Goal: Task Accomplishment & Management: Complete application form

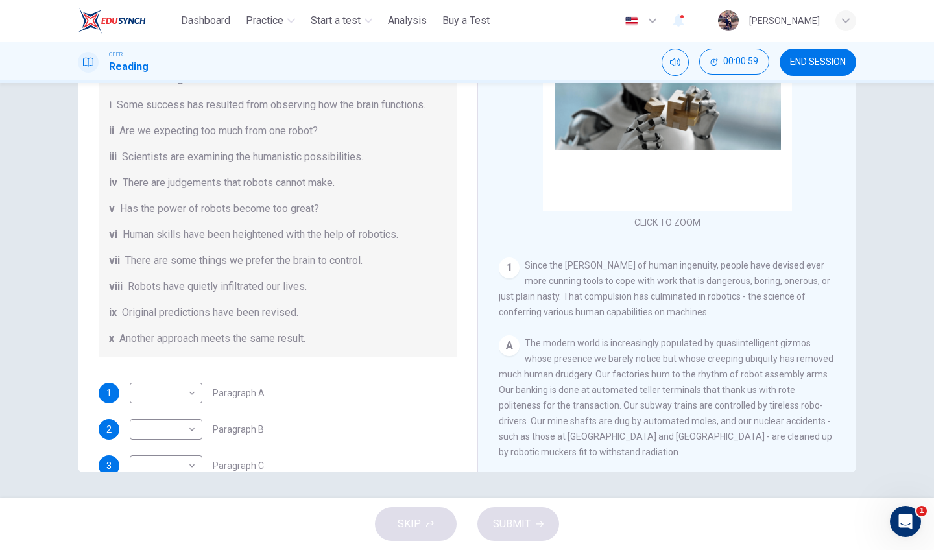
scroll to position [97, 0]
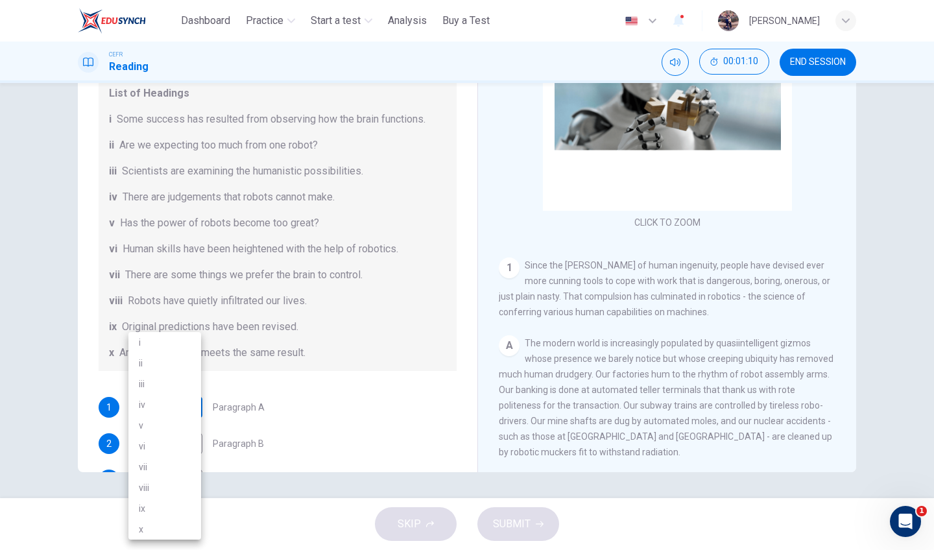
click at [194, 407] on body "This site uses cookies, as explained in our Privacy Policy . If you agree to th…" at bounding box center [467, 275] width 934 height 550
click at [182, 485] on li "viii" at bounding box center [164, 487] width 73 height 21
type input "****"
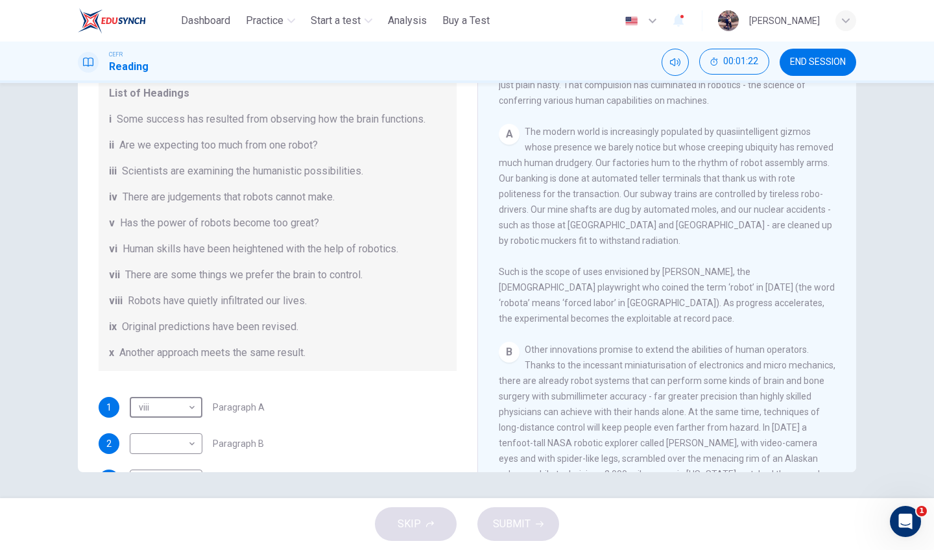
scroll to position [440, 0]
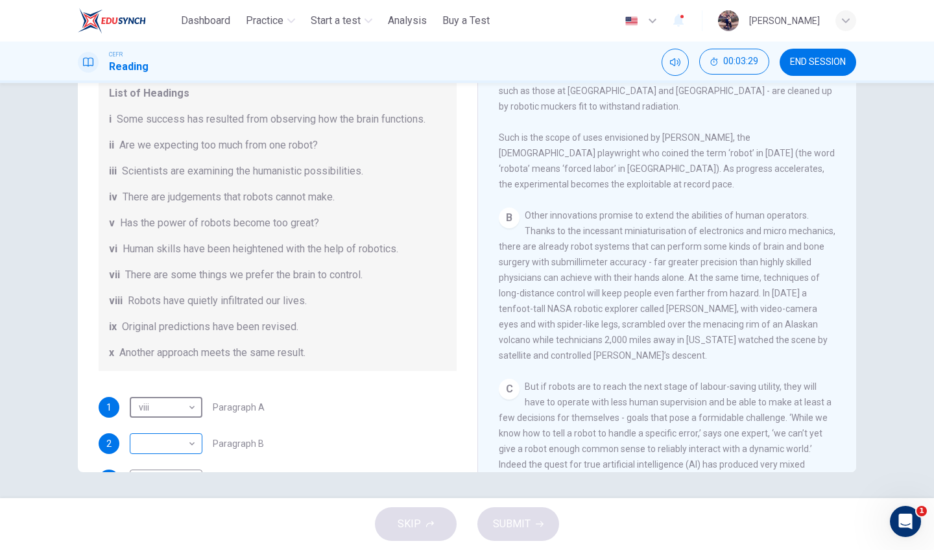
click at [178, 444] on body "This site uses cookies, as explained in our Privacy Policy . If you agree to th…" at bounding box center [467, 275] width 934 height 550
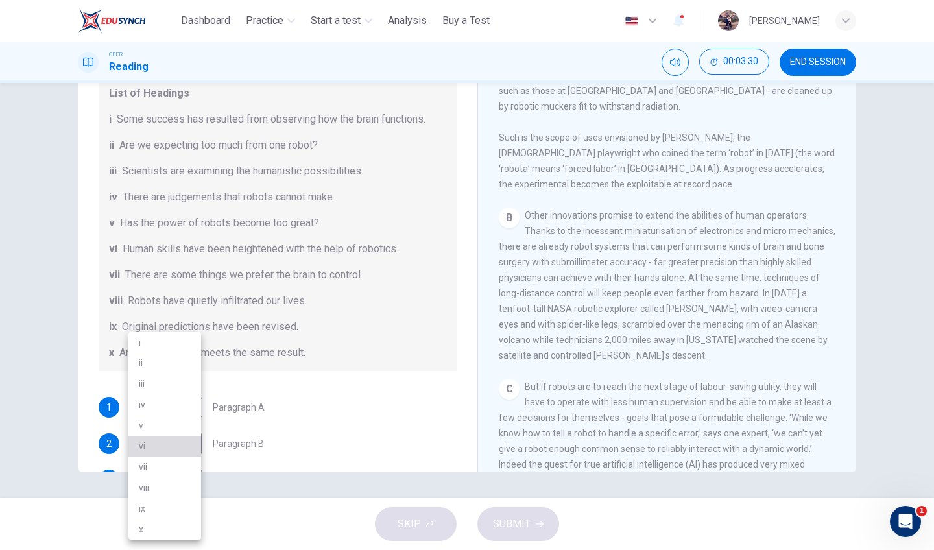
click at [170, 442] on li "vi" at bounding box center [164, 446] width 73 height 21
type input "**"
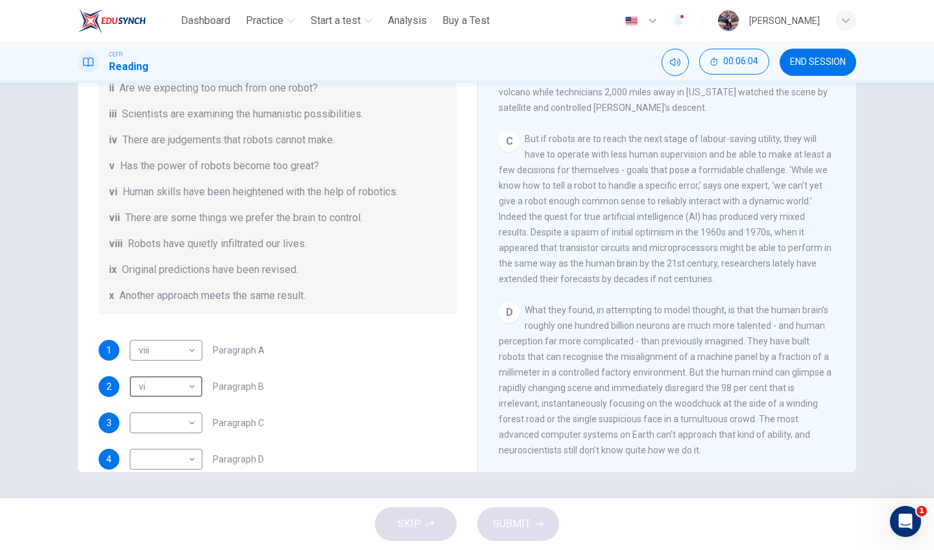
scroll to position [240, 0]
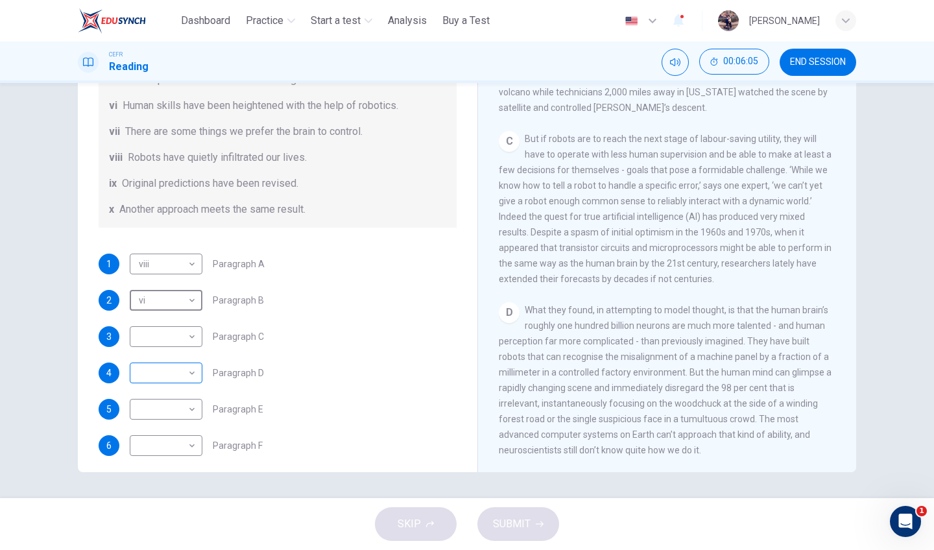
click at [188, 377] on body "This site uses cookies, as explained in our Privacy Policy . If you agree to th…" at bounding box center [467, 275] width 934 height 550
click at [184, 385] on li "iii" at bounding box center [164, 384] width 73 height 21
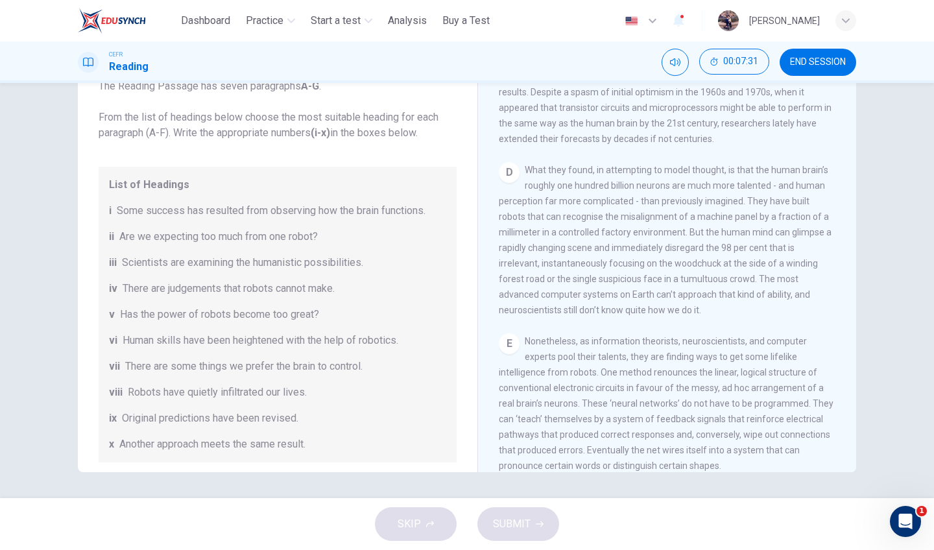
scroll to position [250, 0]
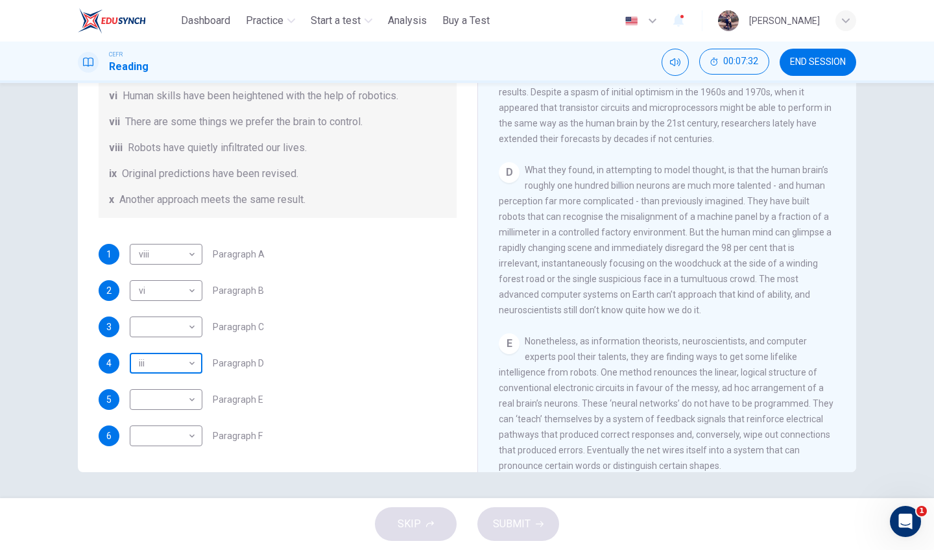
click at [178, 361] on body "This site uses cookies, as explained in our Privacy Policy . If you agree to th…" at bounding box center [467, 275] width 934 height 550
click at [179, 346] on li "i" at bounding box center [164, 342] width 73 height 21
type input "*"
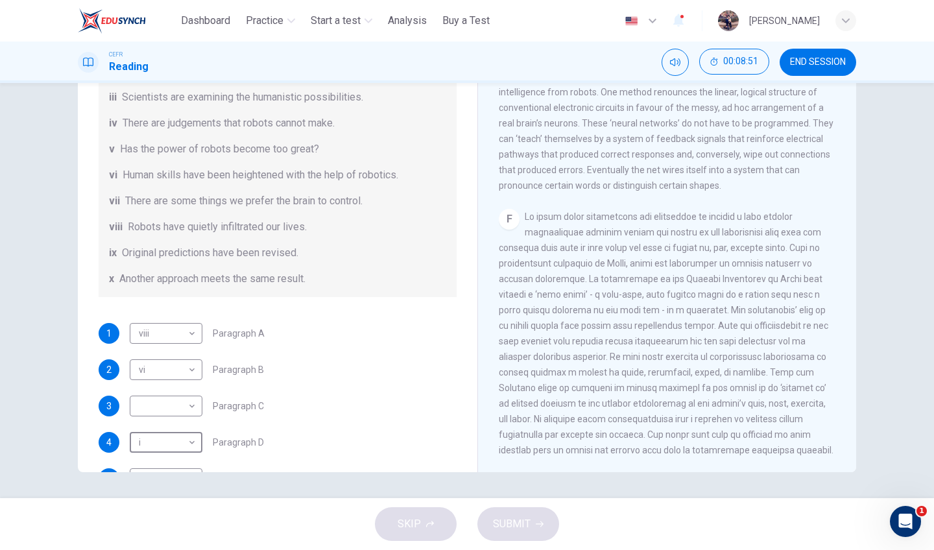
scroll to position [241, 0]
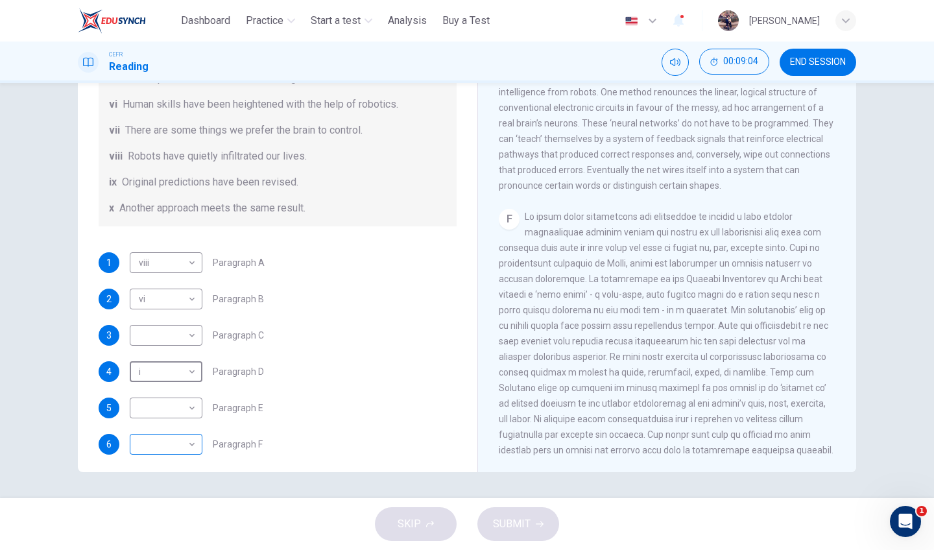
click at [173, 440] on body "This site uses cookies, as explained in our Privacy Policy . If you agree to th…" at bounding box center [467, 275] width 934 height 550
click at [176, 385] on li "iii" at bounding box center [164, 384] width 73 height 21
type input "***"
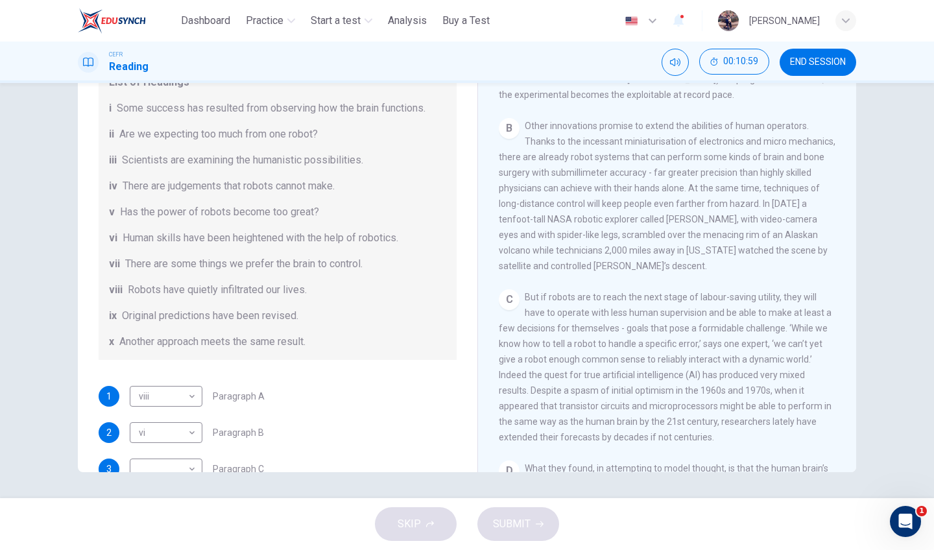
scroll to position [206, 0]
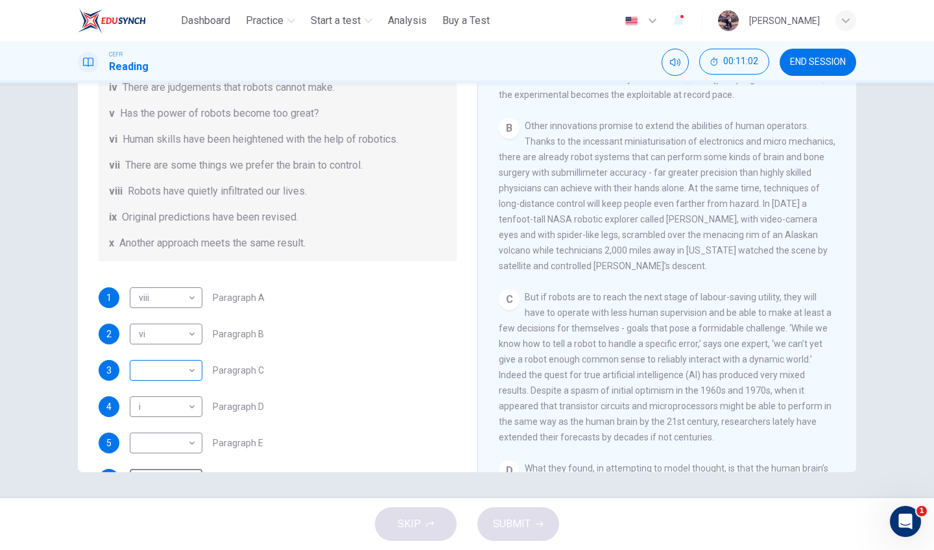
click at [156, 370] on body "This site uses cookies, as explained in our Privacy Policy . If you agree to th…" at bounding box center [467, 275] width 934 height 550
click at [170, 468] on li "vii" at bounding box center [164, 467] width 73 height 21
type input "***"
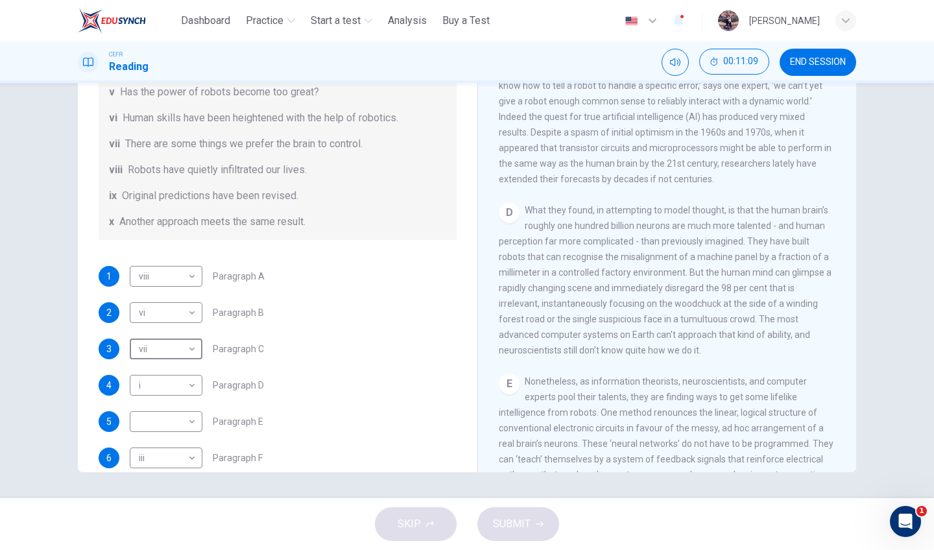
scroll to position [814, 0]
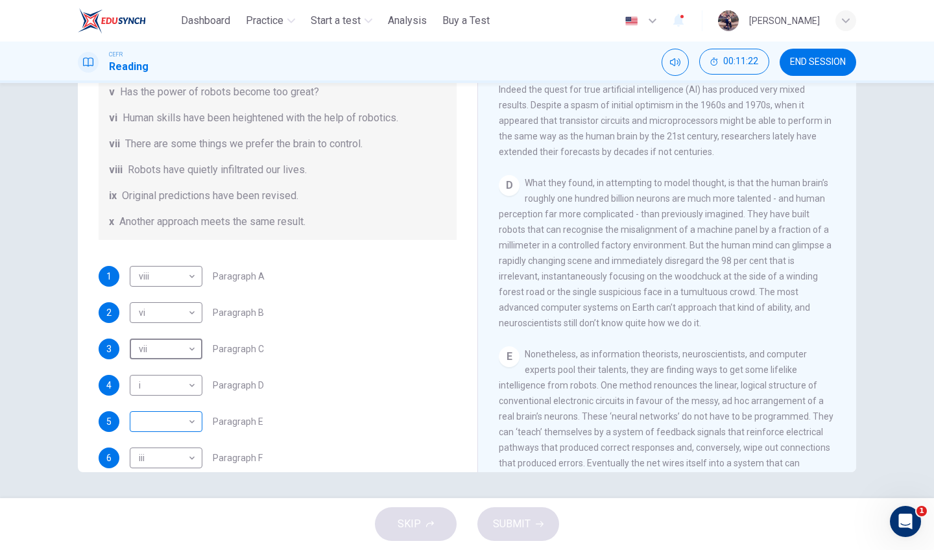
click at [167, 427] on body "This site uses cookies, as explained in our Privacy Policy . If you agree to th…" at bounding box center [467, 275] width 934 height 550
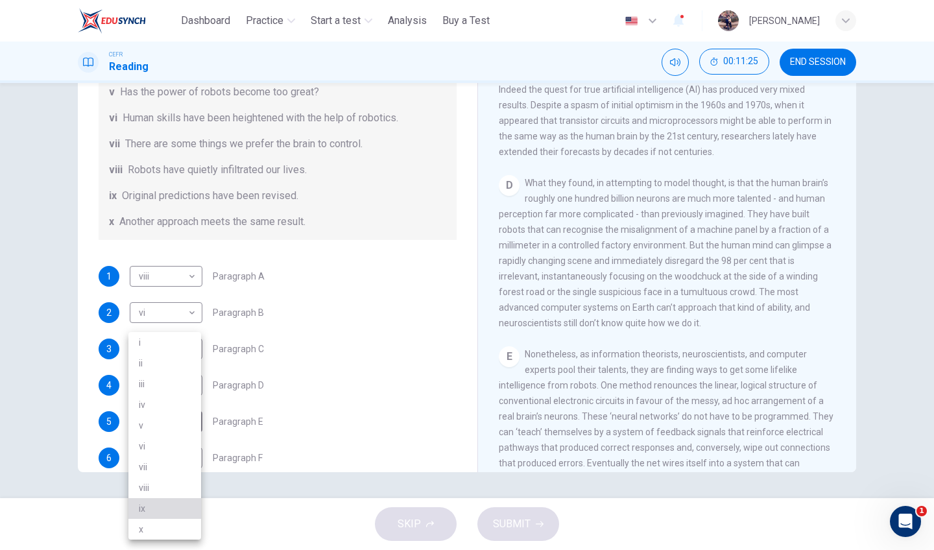
click at [164, 508] on li "ix" at bounding box center [164, 508] width 73 height 21
type input "**"
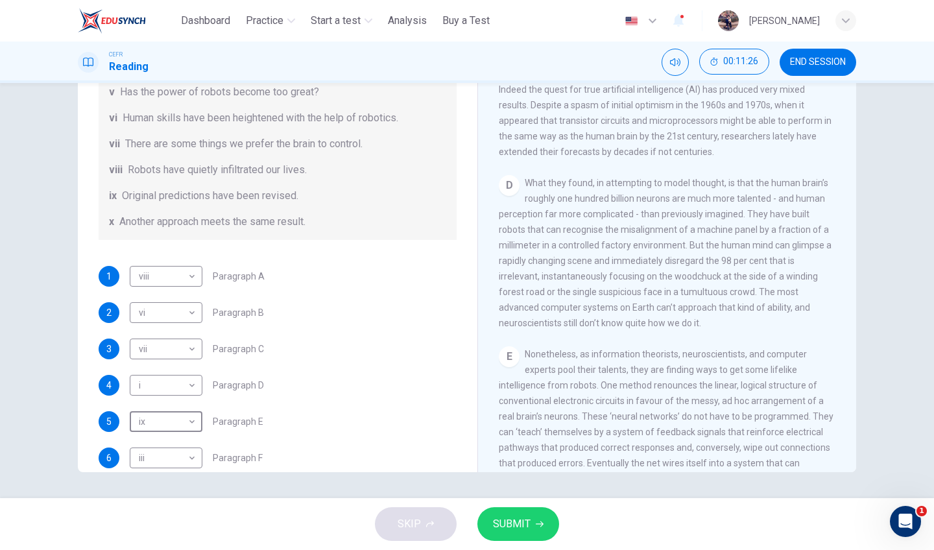
scroll to position [250, 0]
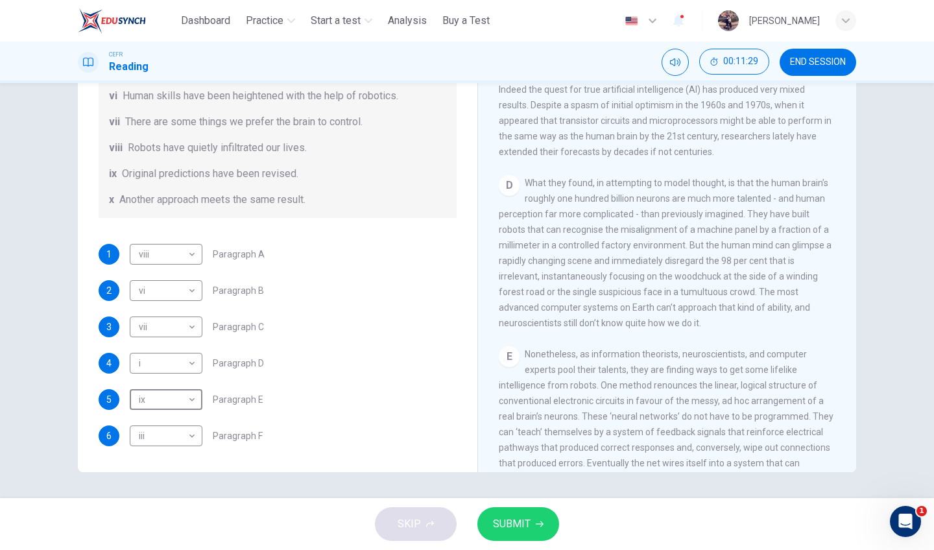
click at [540, 506] on div "SKIP SUBMIT" at bounding box center [467, 524] width 934 height 52
click at [537, 516] on button "SUBMIT" at bounding box center [518, 524] width 82 height 34
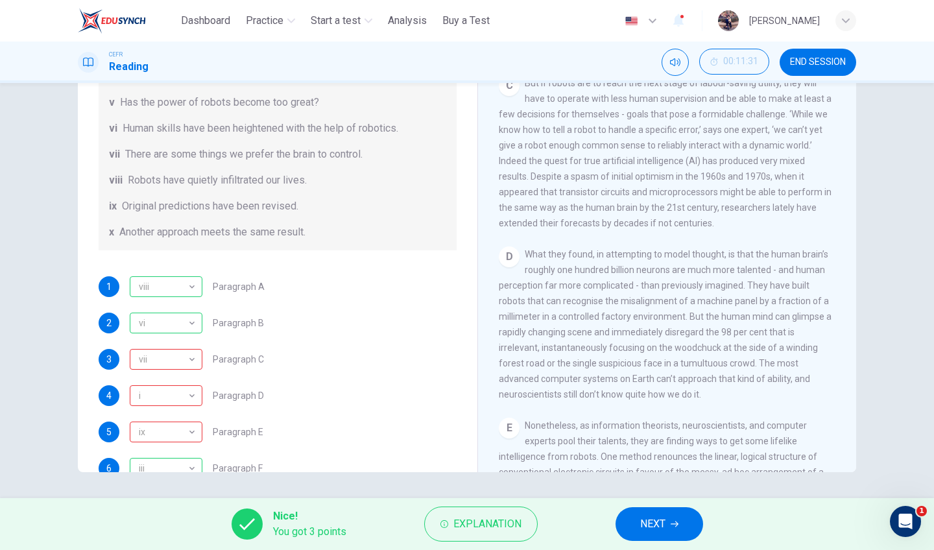
scroll to position [220, 0]
click at [659, 523] on span "NEXT" at bounding box center [652, 524] width 25 height 18
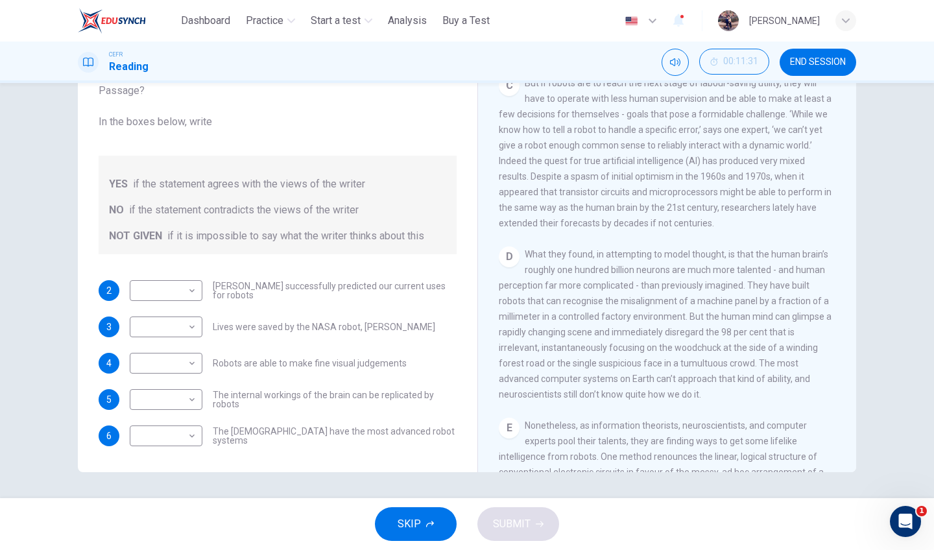
scroll to position [16, 0]
click at [160, 290] on body "This site uses cookies, as explained in our Privacy Policy . If you agree to th…" at bounding box center [467, 275] width 934 height 550
click at [160, 290] on div at bounding box center [467, 275] width 934 height 550
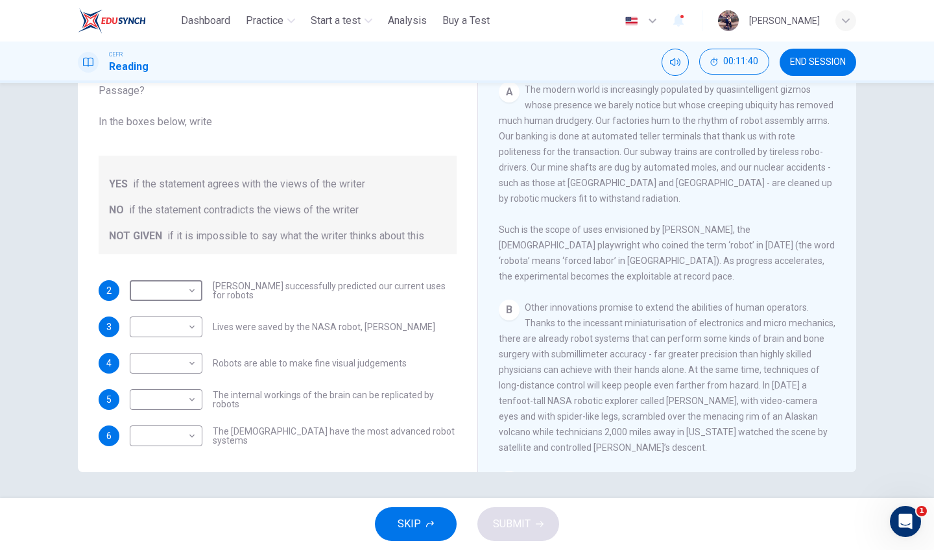
scroll to position [247, 0]
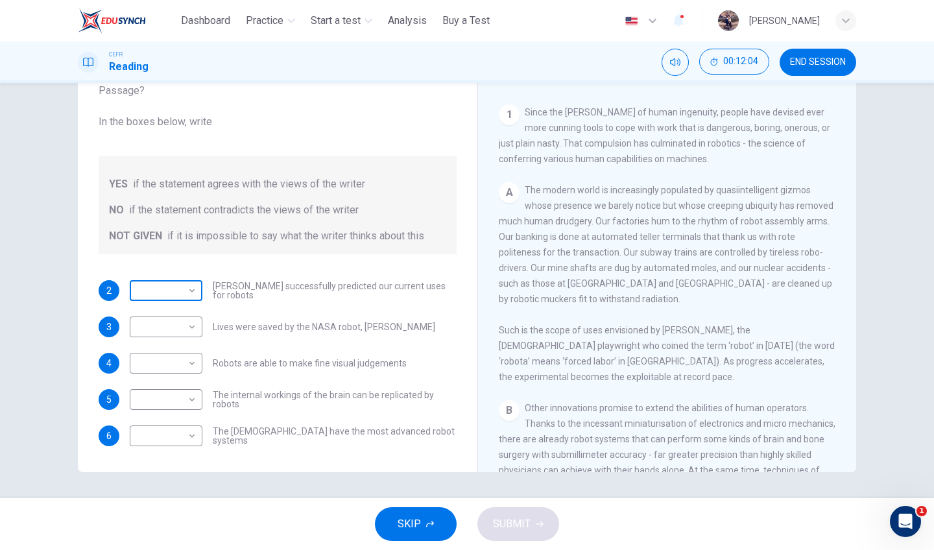
click at [161, 291] on body "This site uses cookies, as explained in our Privacy Policy . If you agree to th…" at bounding box center [467, 275] width 934 height 550
click at [174, 306] on li "YES" at bounding box center [164, 311] width 73 height 21
type input "***"
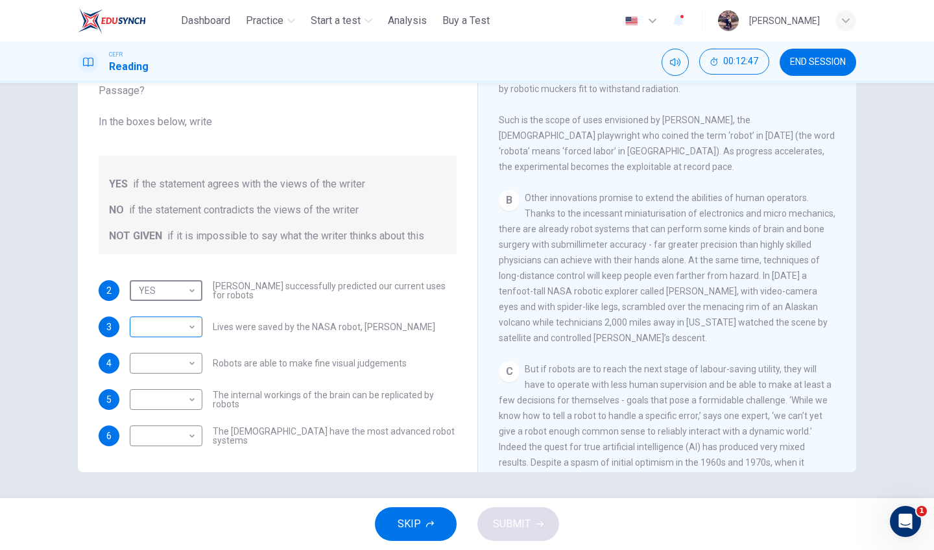
click at [139, 326] on body "This site uses cookies, as explained in our Privacy Policy . If you agree to th…" at bounding box center [467, 275] width 934 height 550
click at [166, 340] on li "YES" at bounding box center [164, 347] width 73 height 21
type input "***"
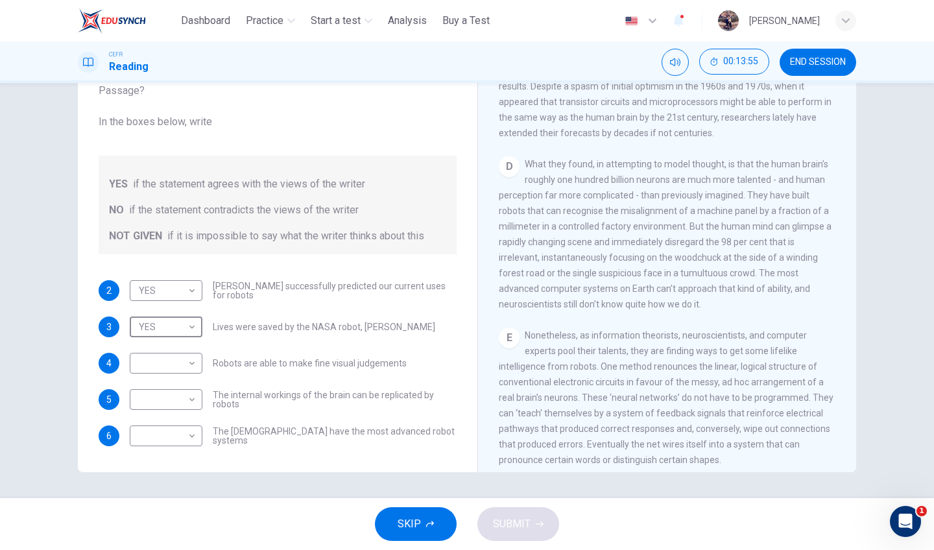
scroll to position [925, 0]
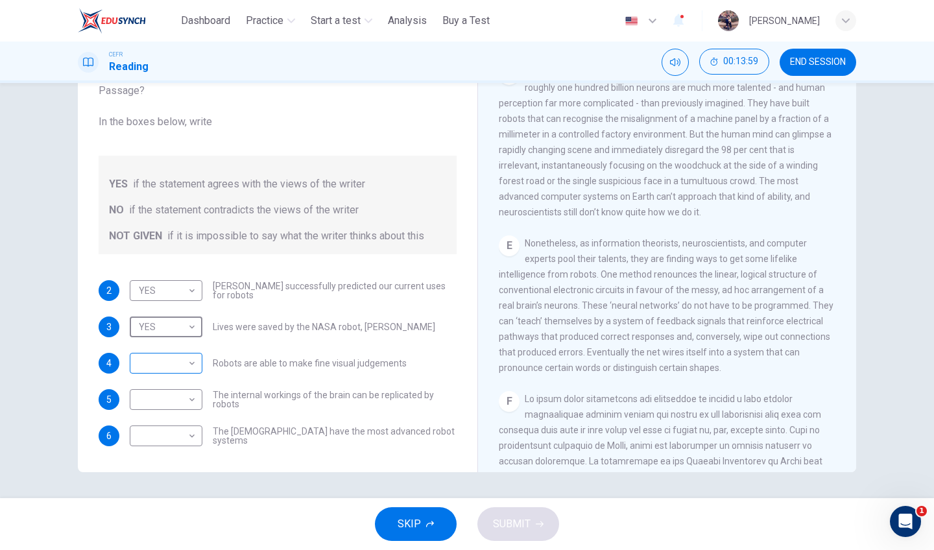
click at [143, 359] on body "This site uses cookies, as explained in our Privacy Policy . If you agree to th…" at bounding box center [467, 275] width 934 height 550
click at [162, 424] on li "NOT GIVEN" at bounding box center [164, 425] width 73 height 21
type input "*********"
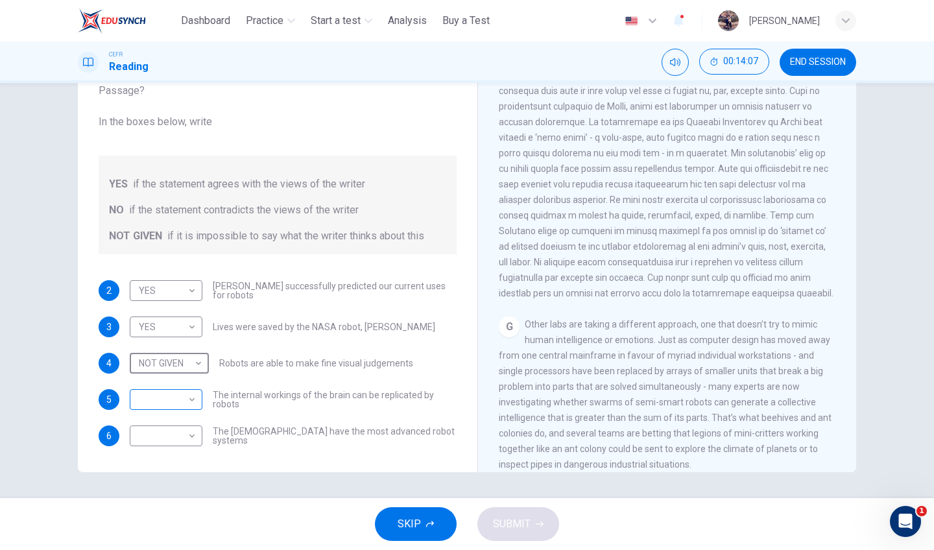
click at [190, 399] on body "This site uses cookies, as explained in our Privacy Policy . If you agree to th…" at bounding box center [467, 275] width 934 height 550
click at [176, 439] on li "NO" at bounding box center [164, 441] width 73 height 21
type input "**"
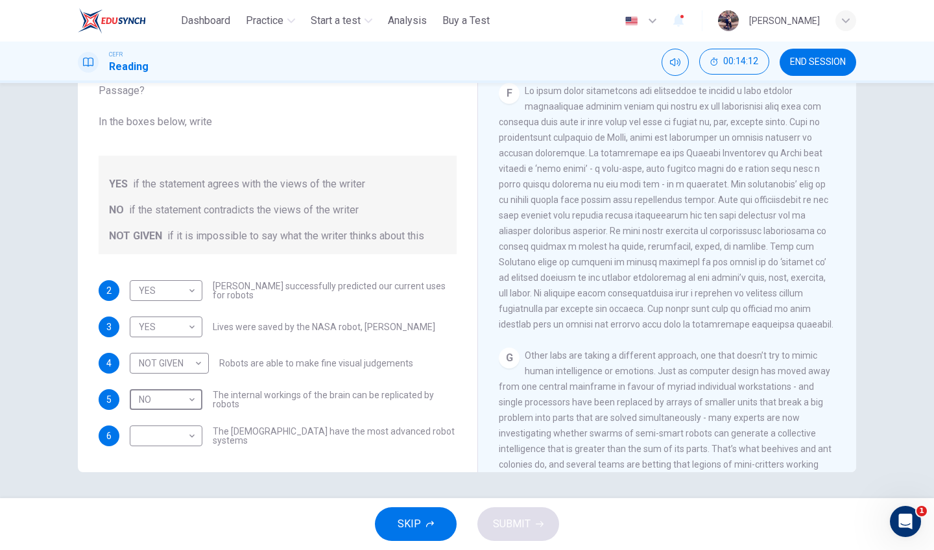
scroll to position [1212, 0]
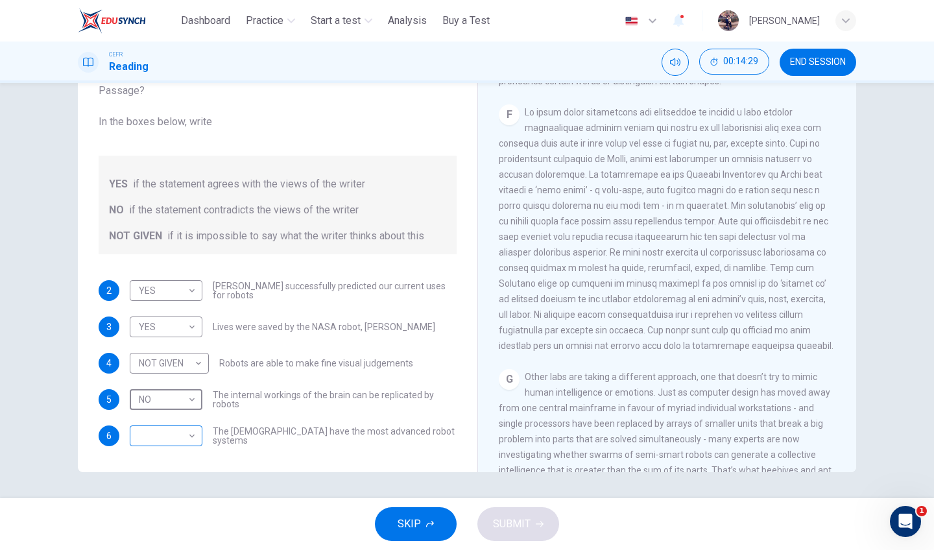
click at [162, 440] on body "This site uses cookies, as explained in our Privacy Policy . If you agree to th…" at bounding box center [467, 275] width 934 height 550
click at [172, 497] on li "NOT GIVEN" at bounding box center [164, 498] width 73 height 21
type input "*********"
click at [545, 519] on button "SUBMIT" at bounding box center [518, 524] width 82 height 34
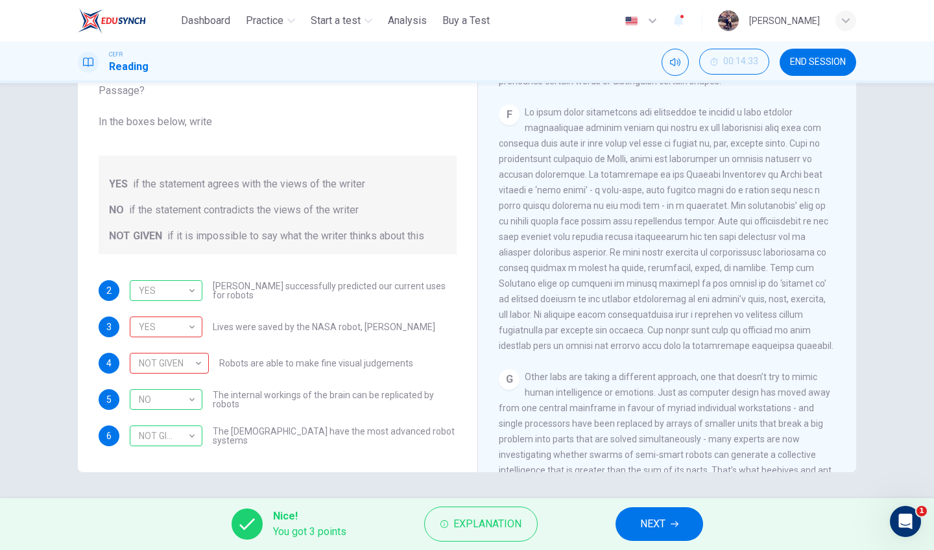
click at [665, 521] on span "NEXT" at bounding box center [652, 524] width 25 height 18
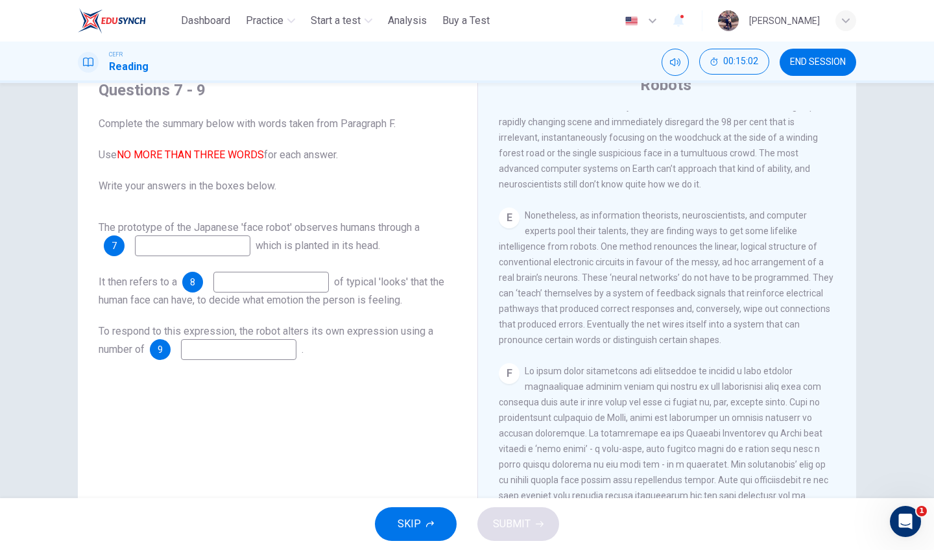
scroll to position [1014, 0]
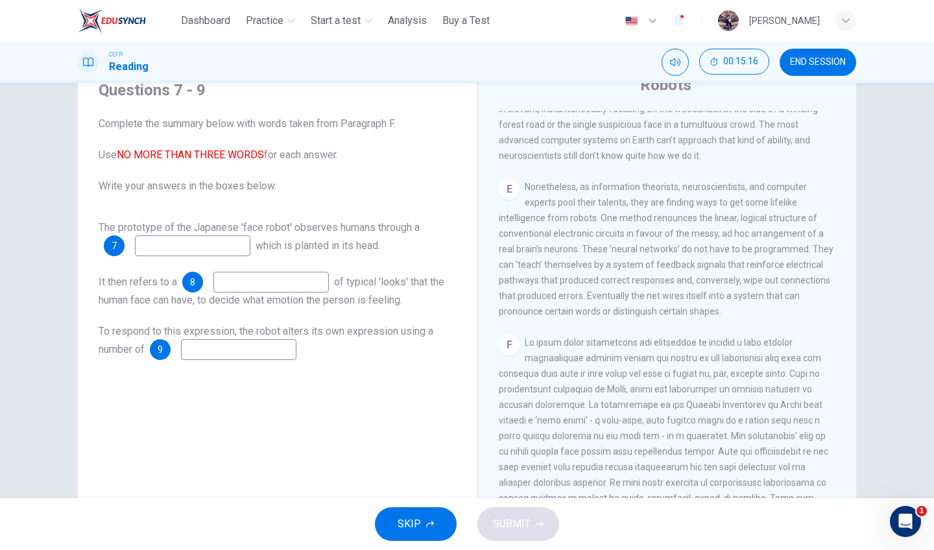
click at [242, 248] on input at bounding box center [192, 245] width 115 height 21
type input "**********"
click at [303, 278] on input at bounding box center [270, 282] width 115 height 21
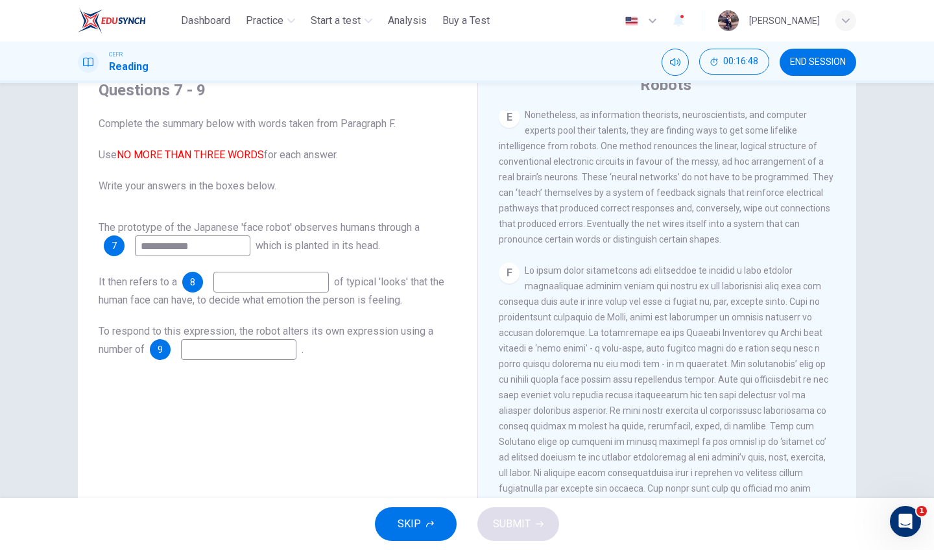
scroll to position [1089, 0]
type input "*"
type input "*******"
click at [243, 342] on input at bounding box center [238, 349] width 115 height 21
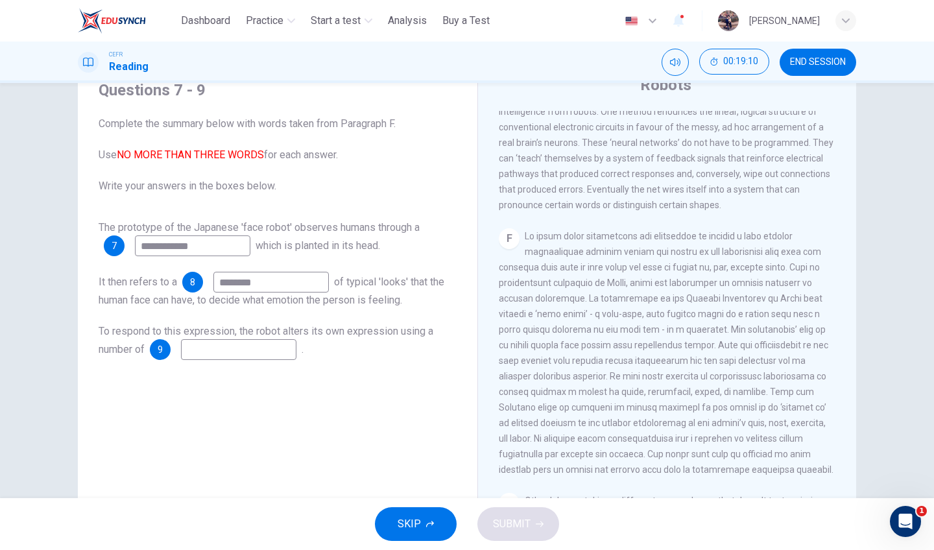
scroll to position [1121, 0]
type input "********"
click at [501, 516] on span "SUBMIT" at bounding box center [512, 524] width 38 height 18
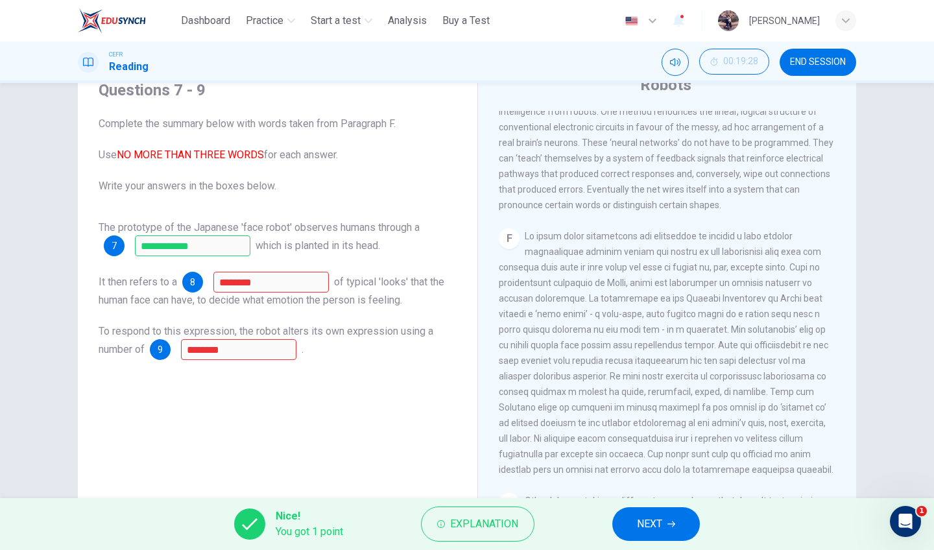
click at [634, 527] on button "NEXT" at bounding box center [656, 524] width 88 height 34
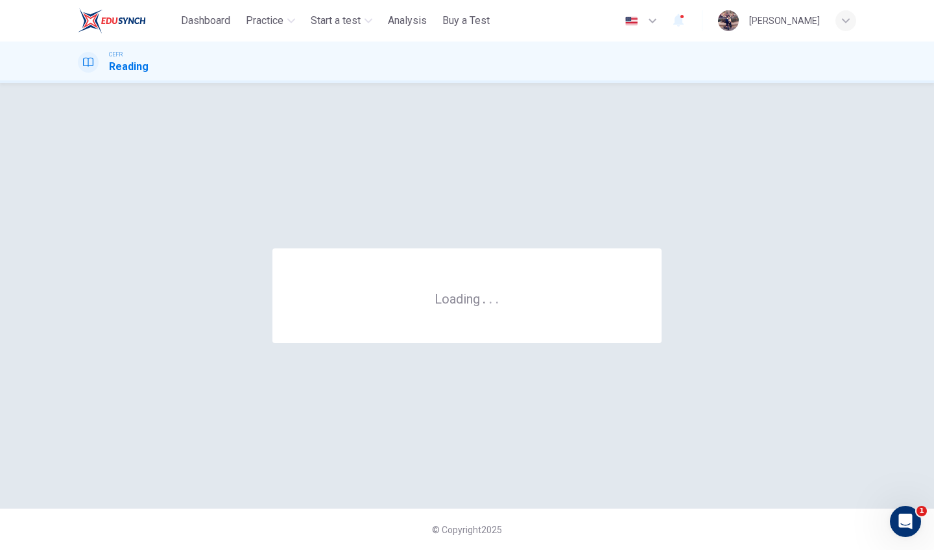
scroll to position [0, 0]
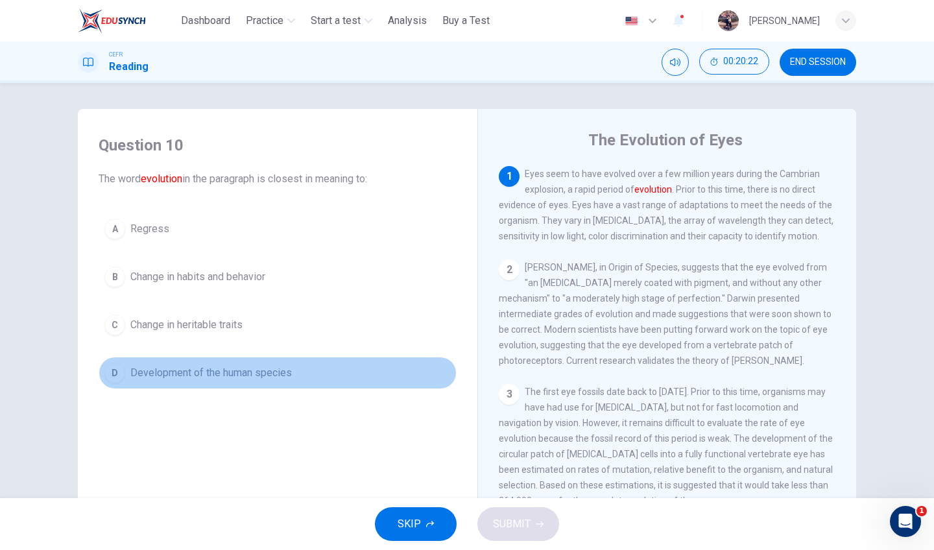
click at [242, 379] on span "Development of the human species" at bounding box center [210, 373] width 161 height 16
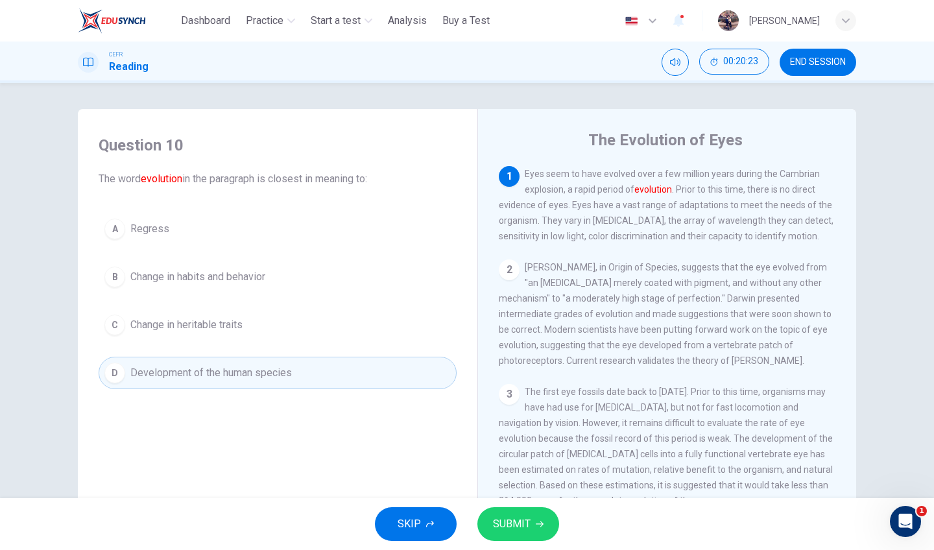
click at [527, 508] on button "SUBMIT" at bounding box center [518, 524] width 82 height 34
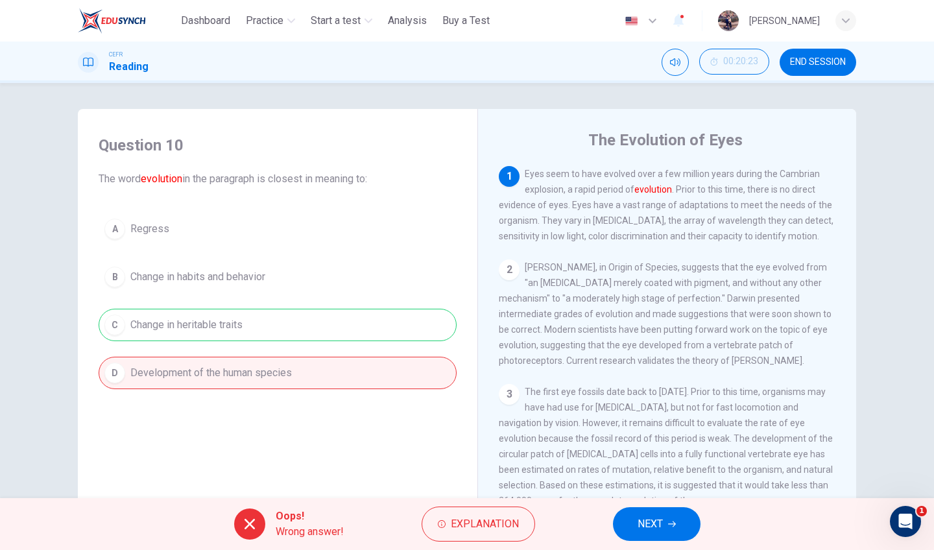
click at [648, 530] on span "NEXT" at bounding box center [649, 524] width 25 height 18
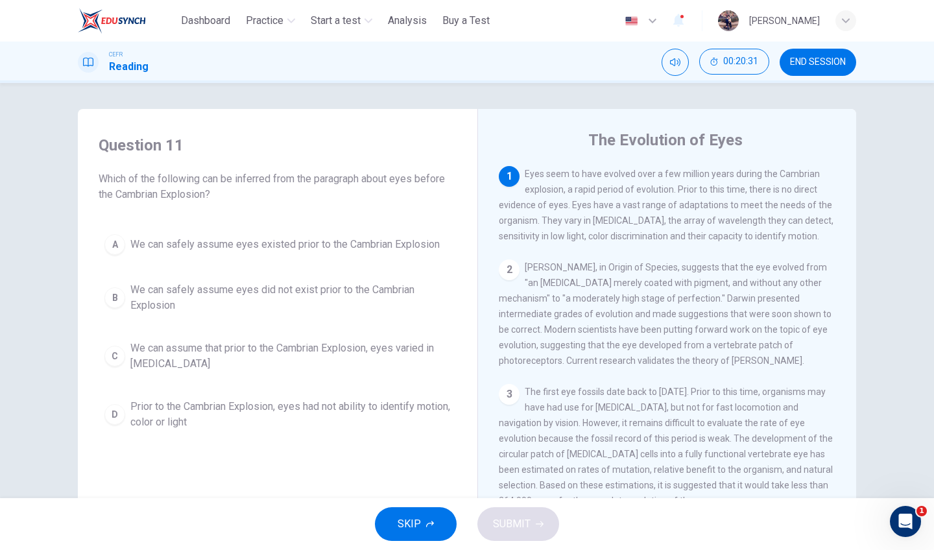
click at [801, 71] on button "END SESSION" at bounding box center [817, 62] width 77 height 27
